Goal: Information Seeking & Learning: Find specific page/section

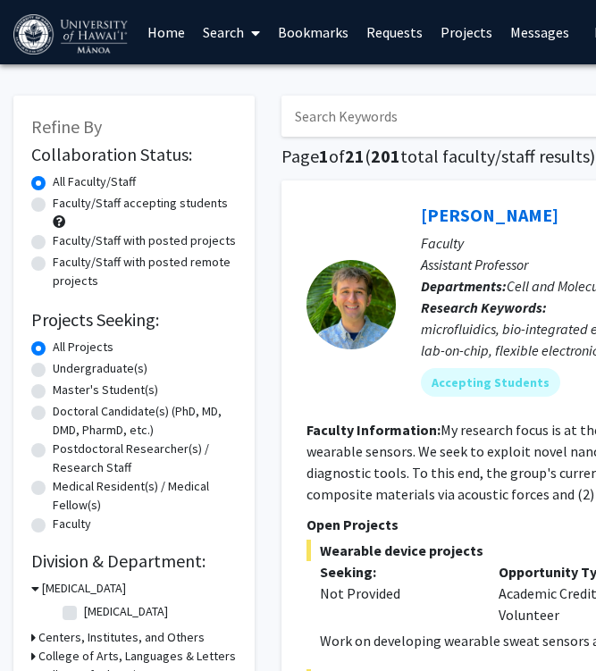
click at [108, 371] on label "Undergraduate(s)" at bounding box center [100, 368] width 95 height 19
click at [64, 371] on input "Undergraduate(s)" at bounding box center [59, 365] width 12 height 12
radio input "true"
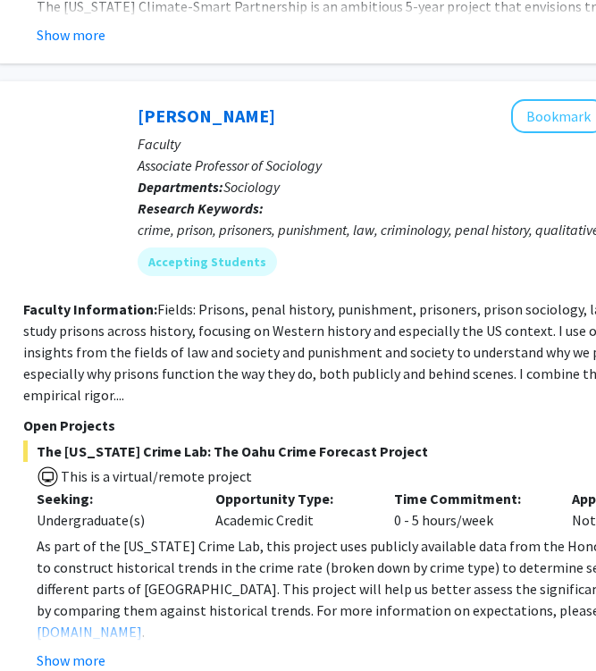
scroll to position [7031, 283]
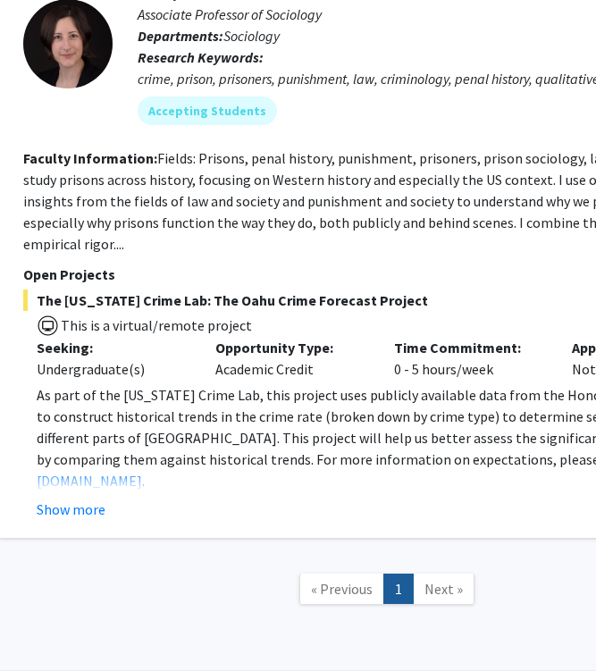
click at [438, 580] on span "Next »" at bounding box center [443, 589] width 38 height 18
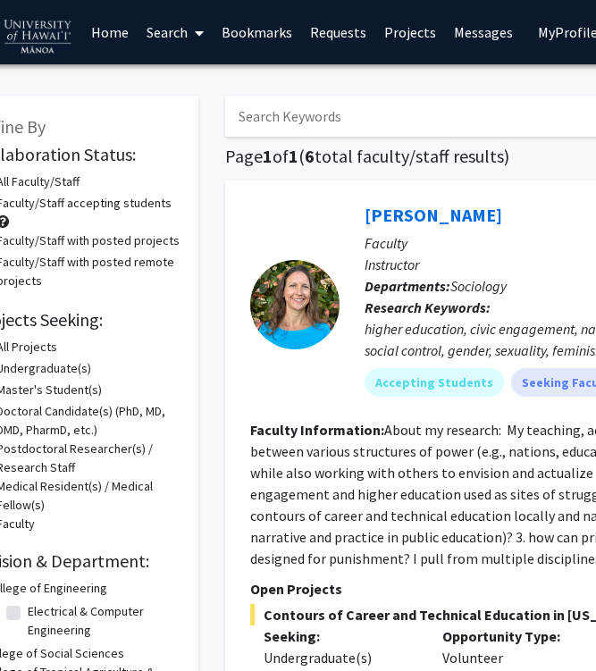
scroll to position [0, 0]
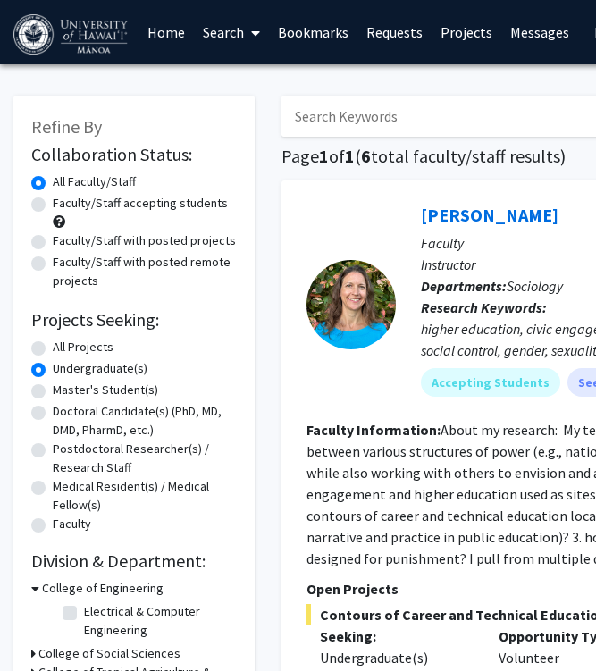
click at [53, 350] on label "All Projects" at bounding box center [83, 347] width 61 height 19
click at [53, 349] on input "All Projects" at bounding box center [59, 344] width 12 height 12
radio input "true"
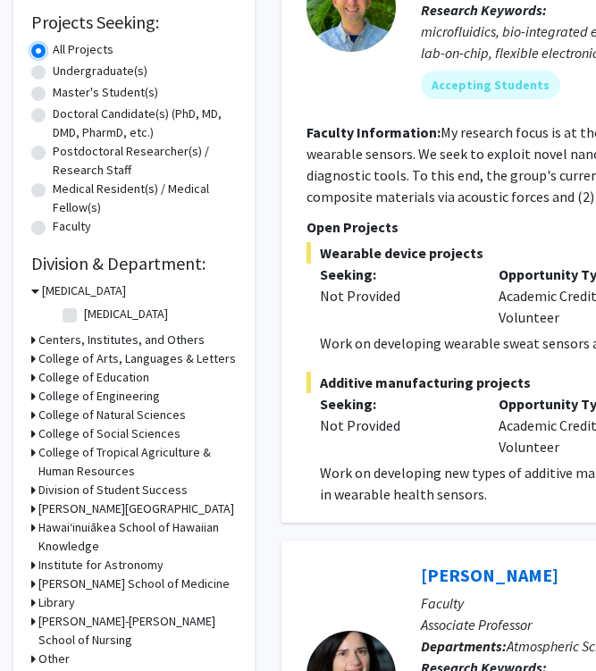
scroll to position [290, 0]
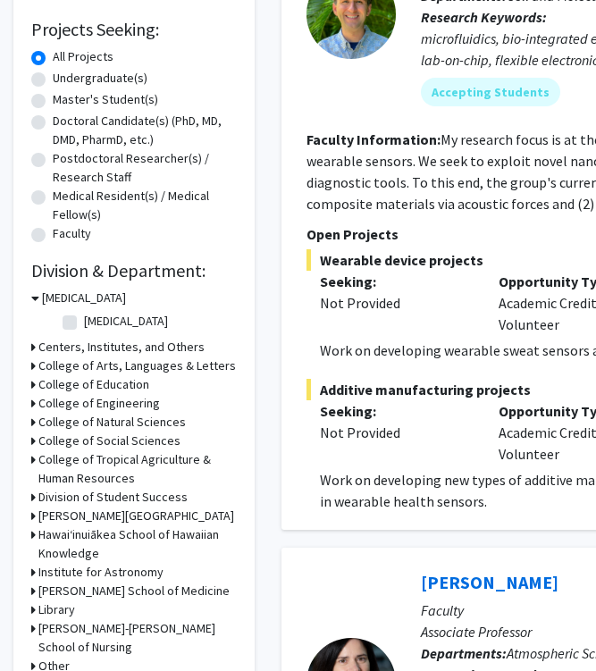
click at [157, 420] on h3 "College of Natural Sciences" at bounding box center [111, 422] width 147 height 19
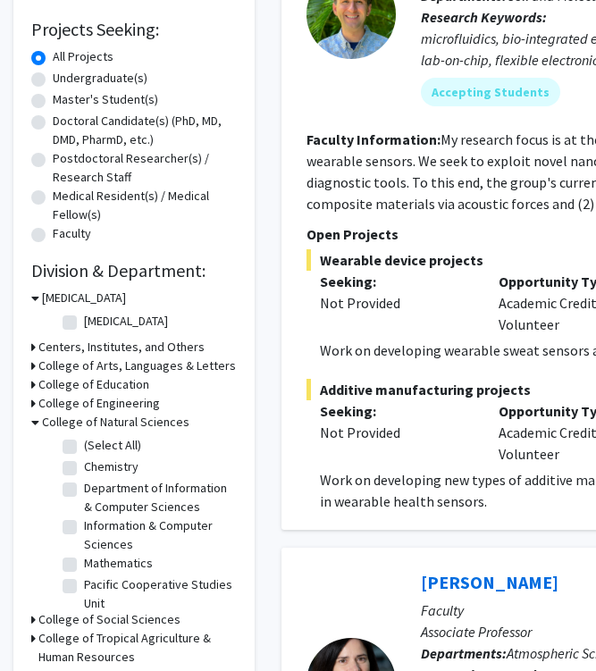
click at [84, 444] on label "(Select All)" at bounding box center [112, 445] width 57 height 19
click at [84, 444] on input "(Select All)" at bounding box center [90, 442] width 12 height 12
checkbox input "true"
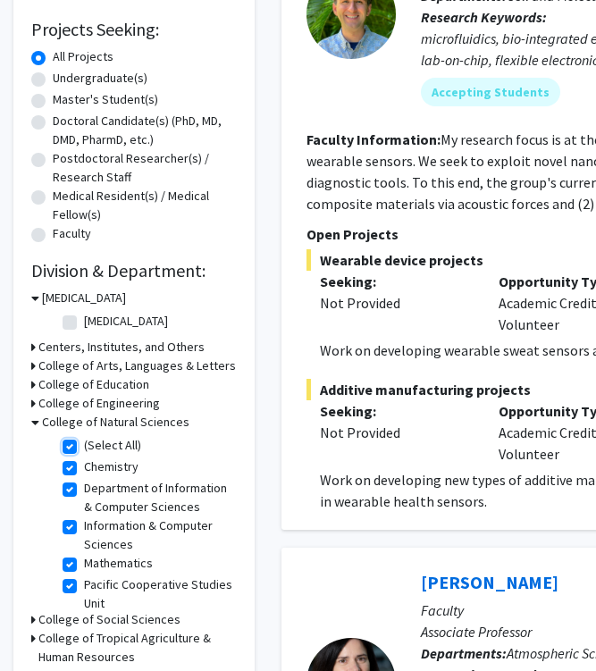
checkbox input "true"
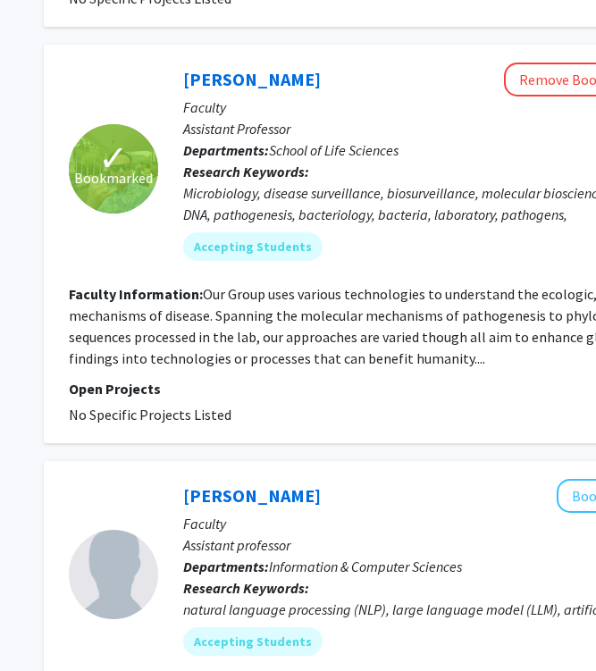
scroll to position [3916, 238]
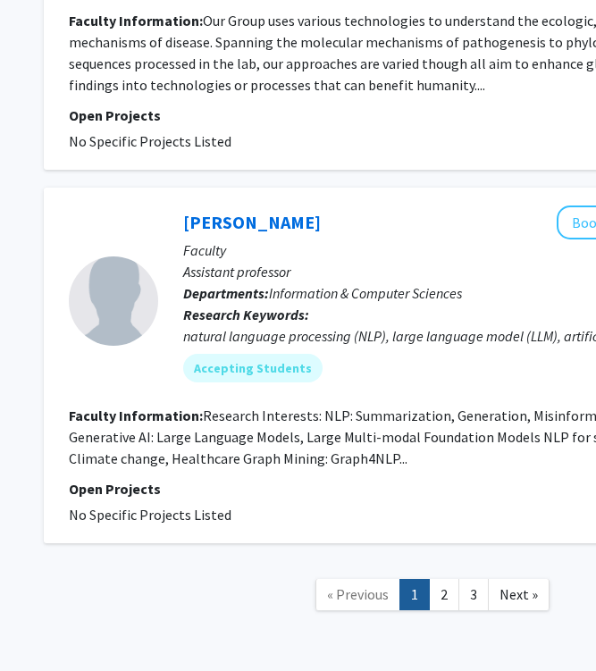
click at [505, 585] on span "Next »" at bounding box center [518, 594] width 38 height 18
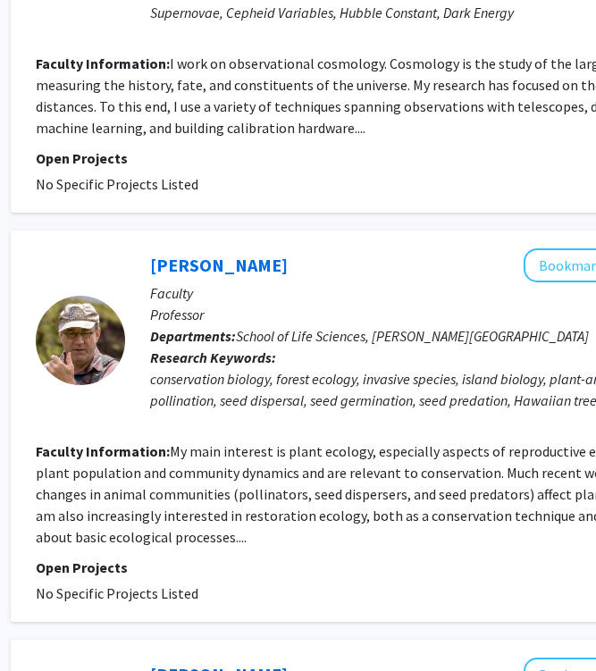
scroll to position [2808, 271]
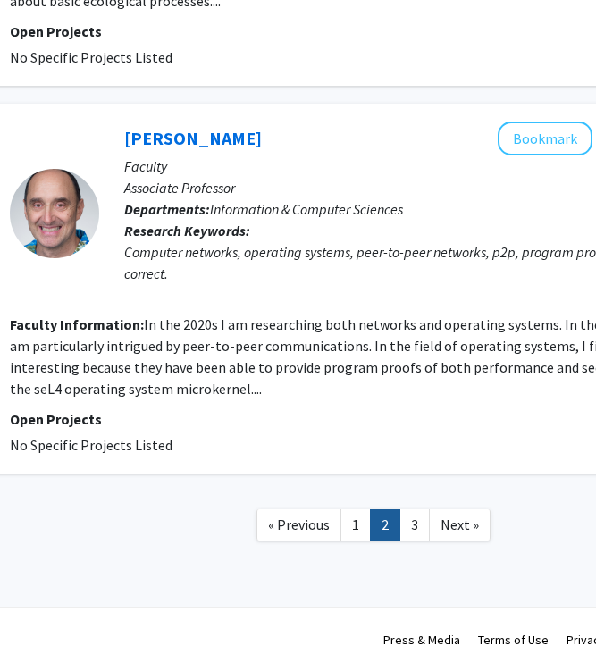
click at [463, 524] on span "Next »" at bounding box center [459, 524] width 38 height 18
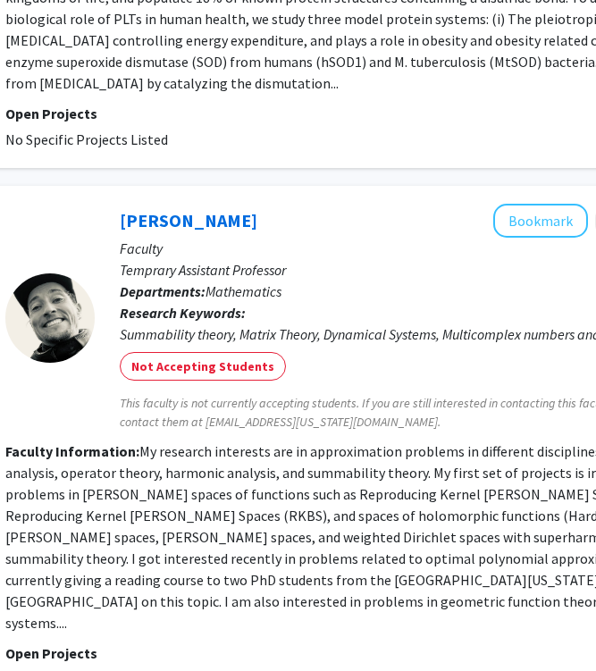
scroll to position [1114, 301]
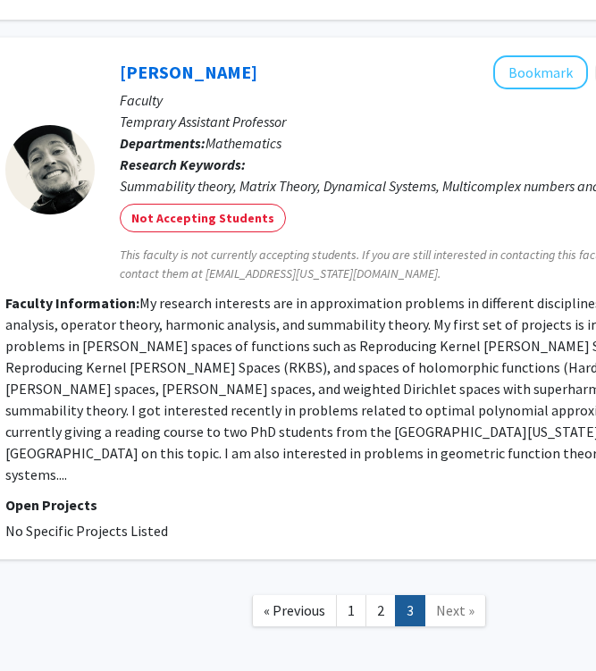
click at [378, 595] on link "2" at bounding box center [380, 610] width 30 height 31
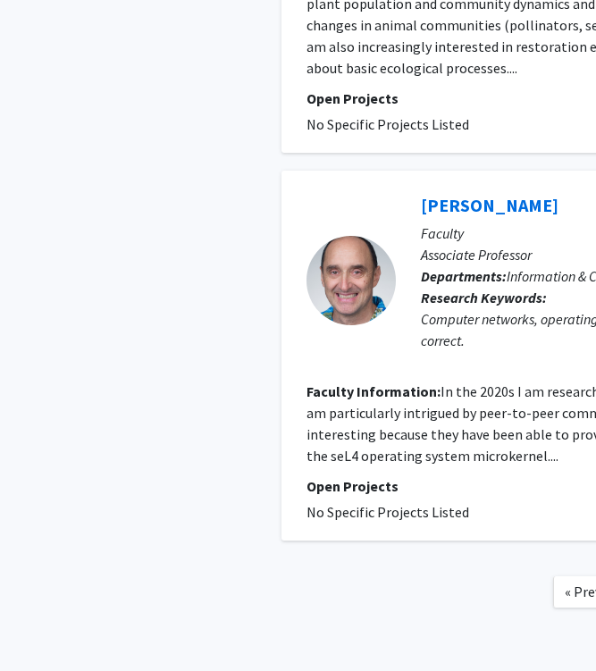
scroll to position [3343, 0]
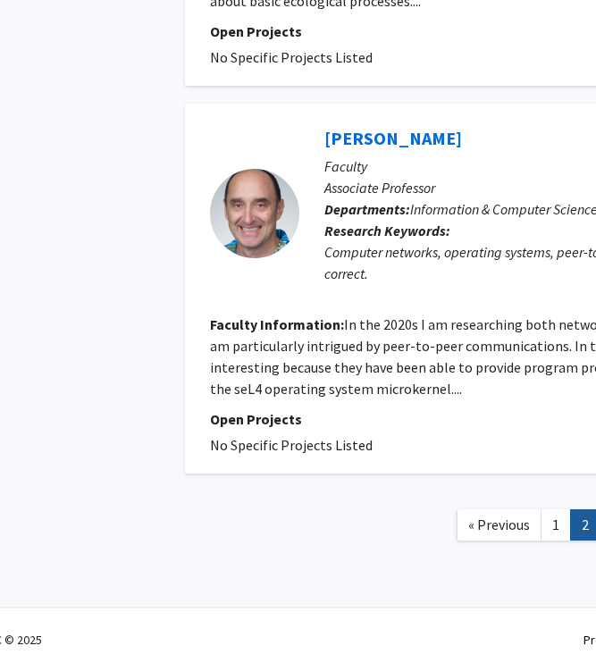
click at [492, 525] on span "« Previous" at bounding box center [499, 524] width 62 height 18
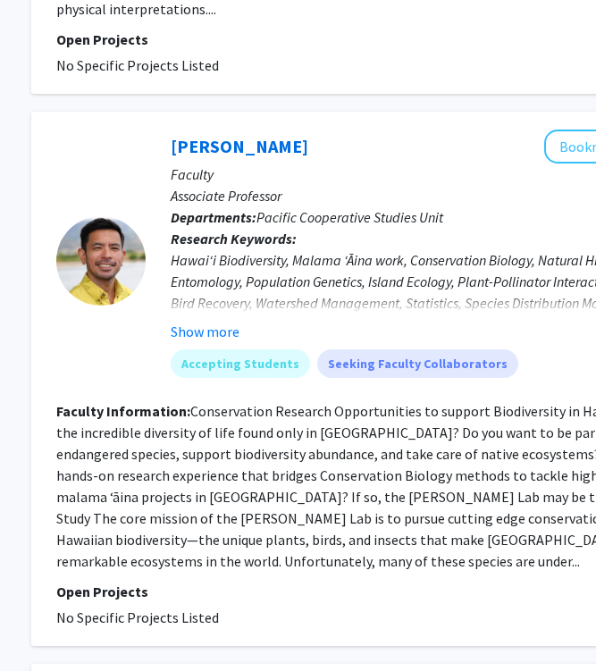
scroll to position [3334, 250]
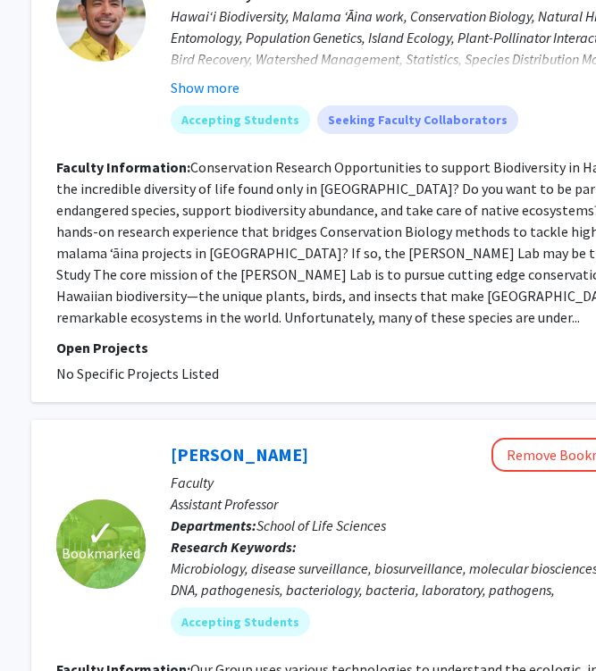
click at [239, 443] on link "[PERSON_NAME]" at bounding box center [240, 454] width 138 height 22
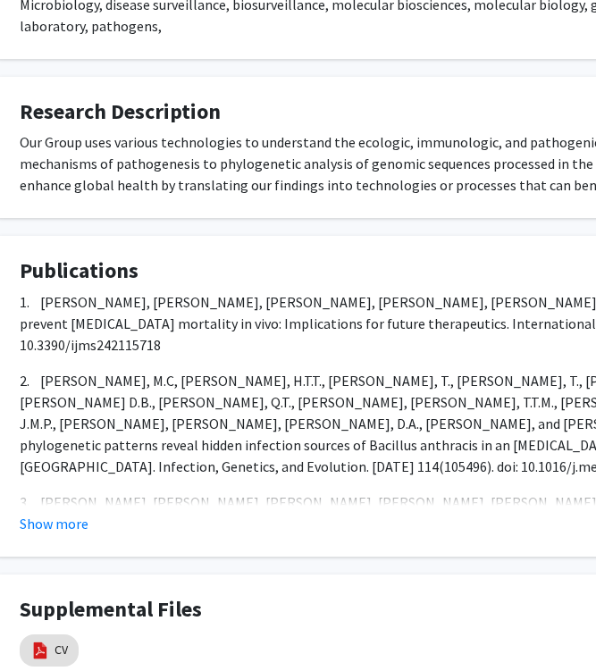
scroll to position [631, 38]
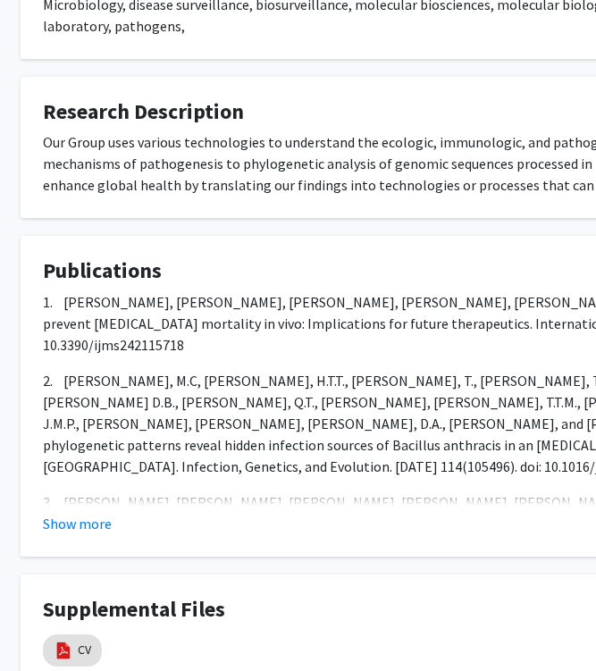
click at [92, 513] on button "Show more" at bounding box center [77, 523] width 69 height 21
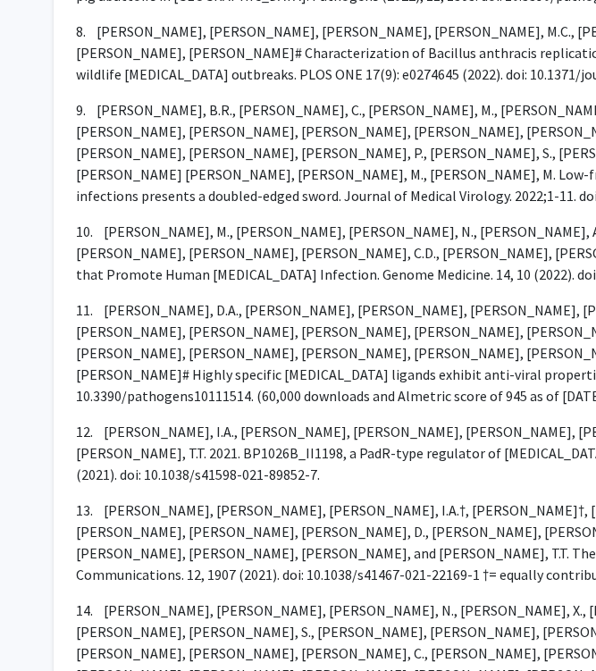
scroll to position [1559, 0]
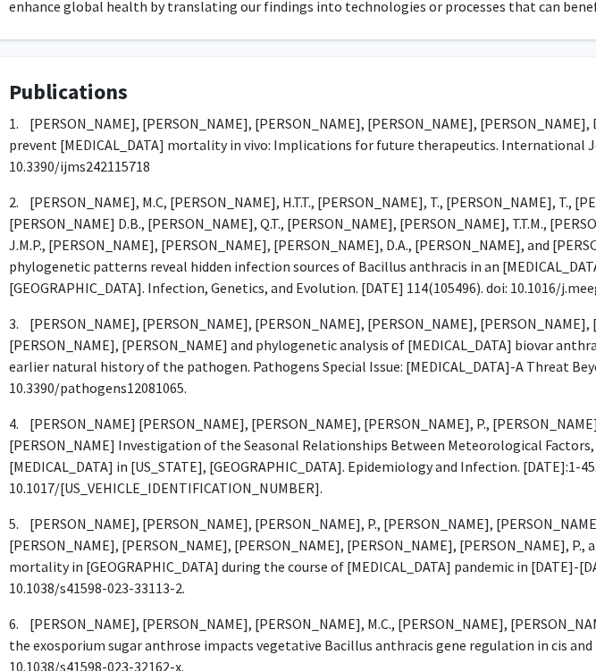
scroll to position [810, 71]
click at [409, 209] on p "2. [PERSON_NAME], M.C, [PERSON_NAME], H.T.T., [PERSON_NAME], T., [PERSON_NAME],…" at bounding box center [464, 244] width 911 height 107
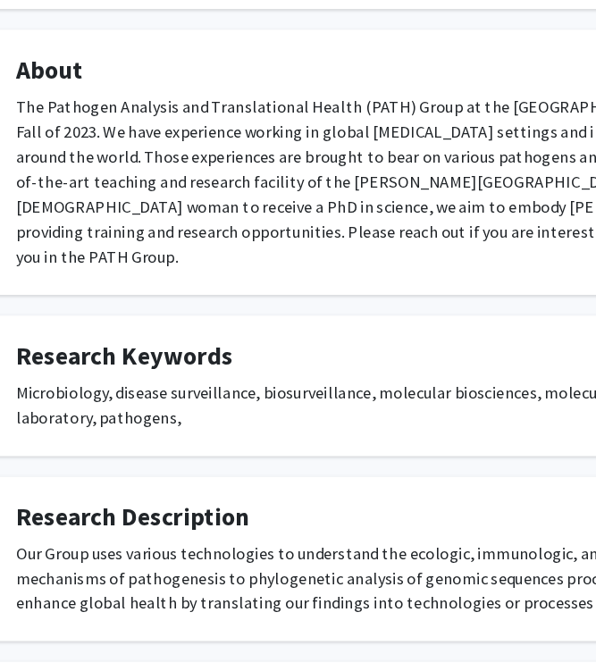
scroll to position [0, 0]
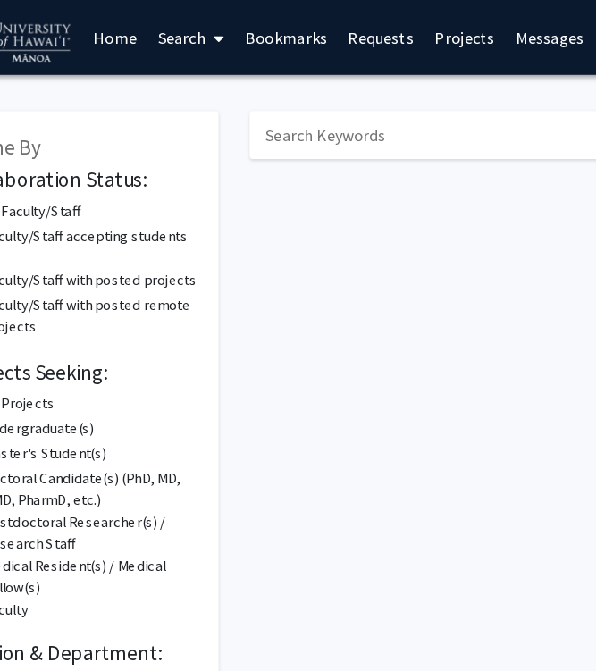
scroll to position [0, 250]
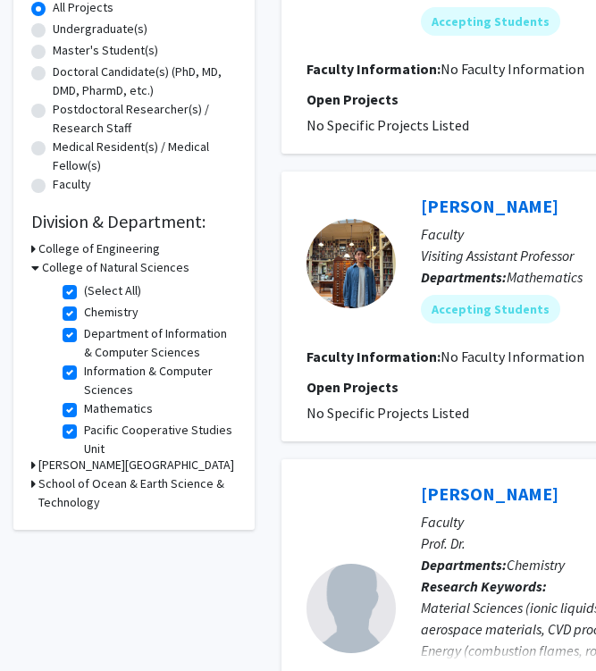
scroll to position [339, 0]
click at [84, 291] on label "(Select All)" at bounding box center [112, 290] width 57 height 19
click at [84, 291] on input "(Select All)" at bounding box center [90, 287] width 12 height 12
checkbox input "false"
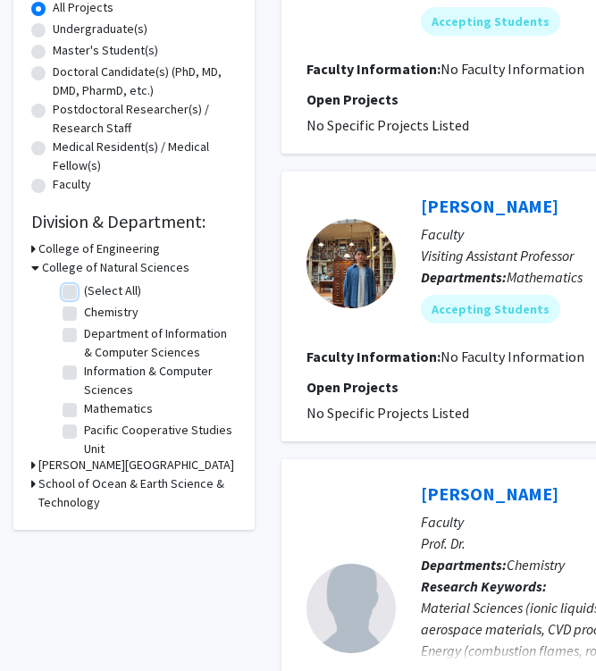
checkbox input "false"
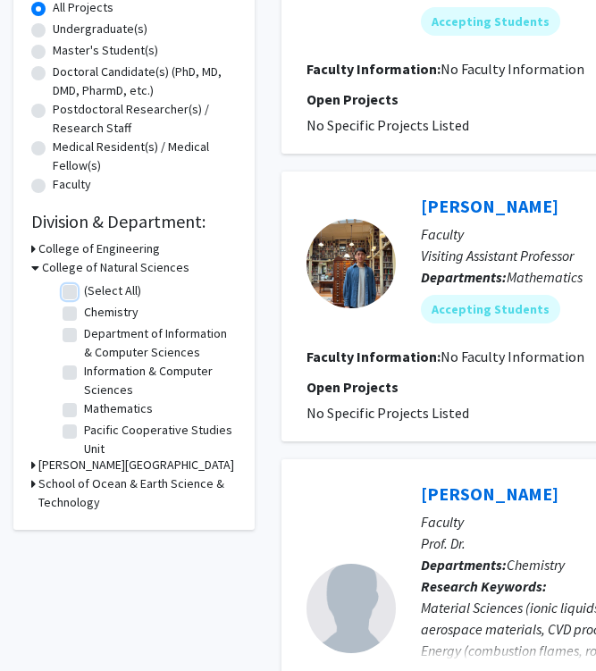
checkbox input "false"
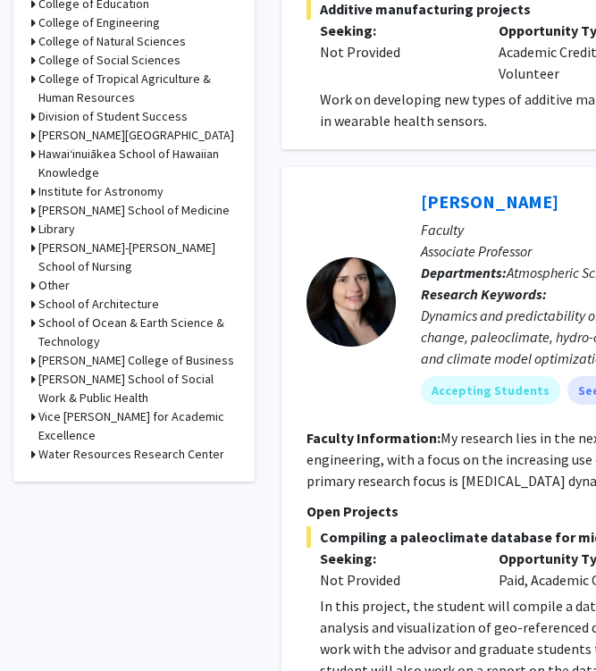
scroll to position [672, 0]
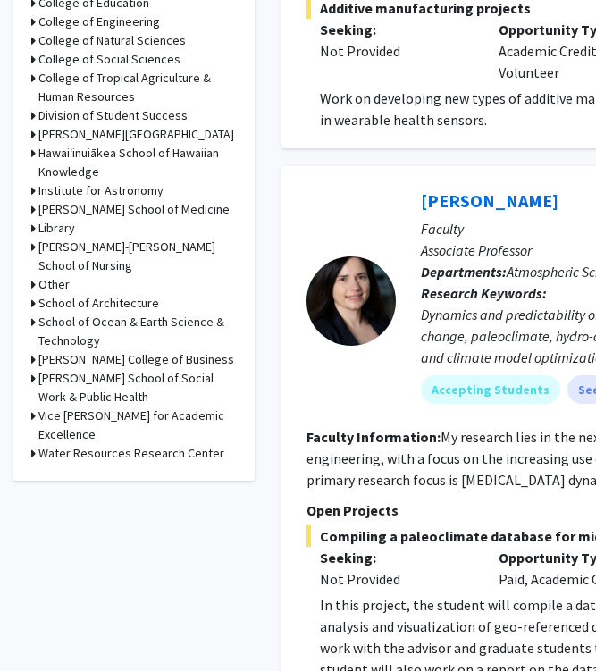
click at [112, 241] on h3 "[PERSON_NAME]-[PERSON_NAME] School of Nursing" at bounding box center [137, 257] width 198 height 38
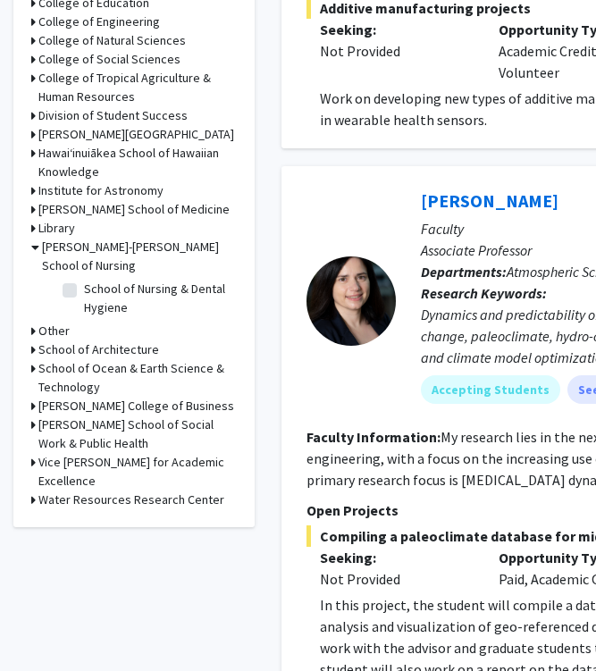
click at [84, 290] on label "School of Nursing & Dental Hygiene" at bounding box center [158, 299] width 148 height 38
click at [84, 290] on input "School of Nursing & Dental Hygiene" at bounding box center [90, 286] width 12 height 12
checkbox input "true"
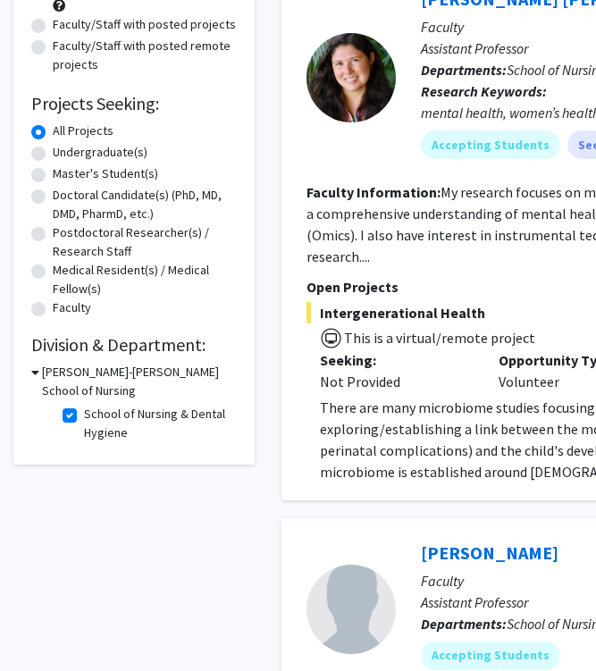
scroll to position [222, 0]
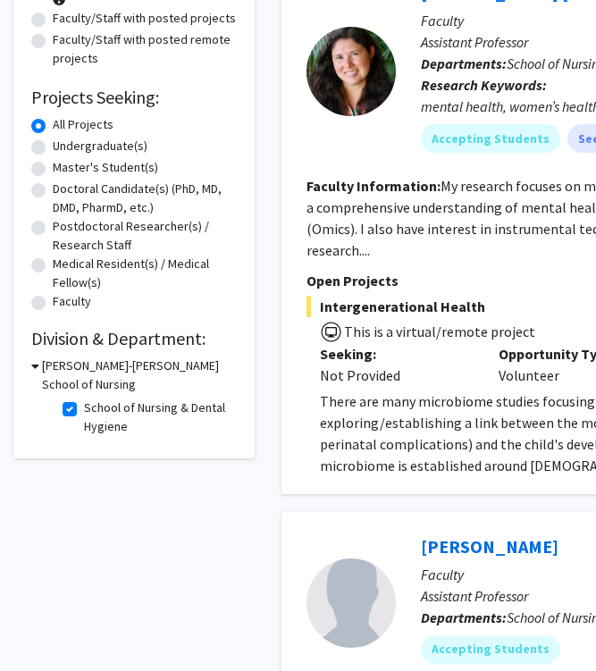
click at [84, 409] on label "School of Nursing & Dental Hygiene" at bounding box center [158, 417] width 148 height 38
click at [84, 409] on input "School of Nursing & Dental Hygiene" at bounding box center [90, 404] width 12 height 12
checkbox input "false"
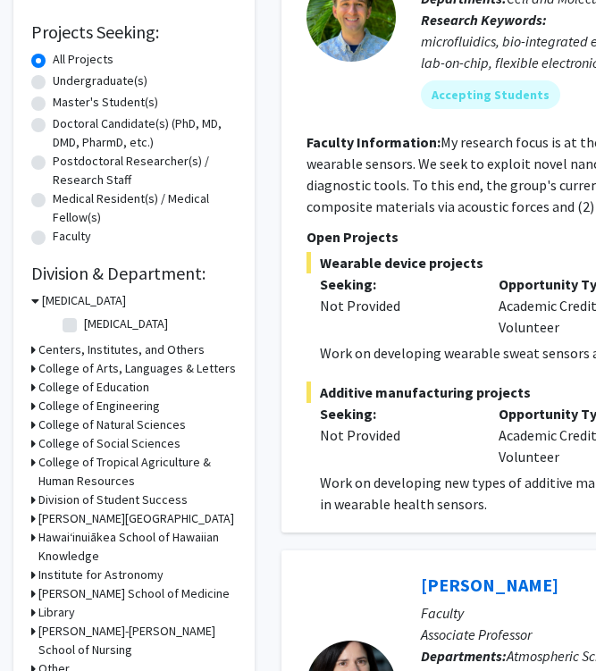
scroll to position [288, 0]
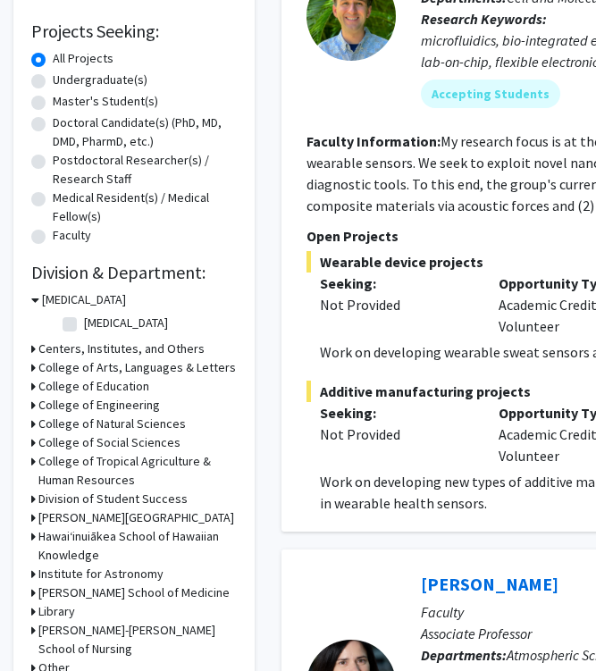
click at [94, 352] on h3 "Centers, Institutes, and Others" at bounding box center [121, 348] width 166 height 19
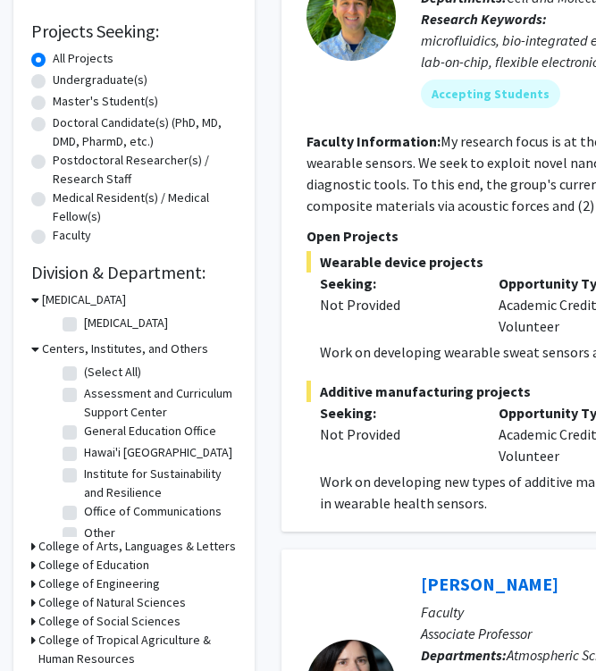
click at [84, 323] on label "[MEDICAL_DATA]" at bounding box center [126, 322] width 84 height 19
click at [84, 323] on input "[MEDICAL_DATA]" at bounding box center [90, 319] width 12 height 12
checkbox input "true"
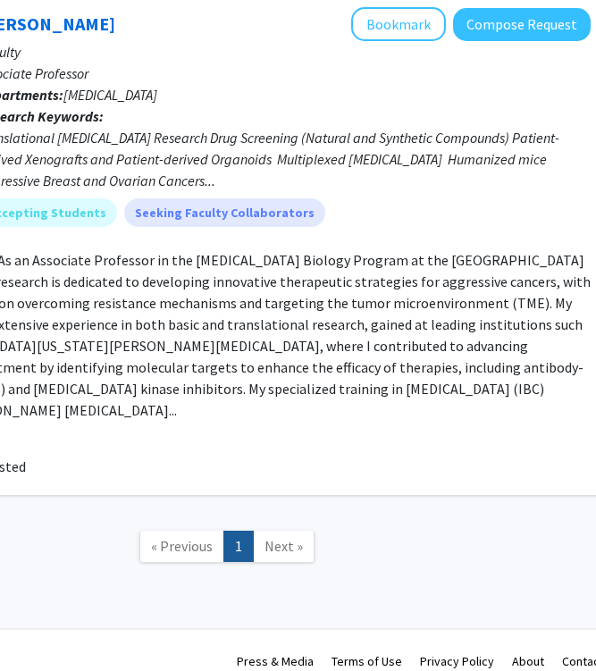
scroll to position [187, 443]
